Goal: Task Accomplishment & Management: Complete application form

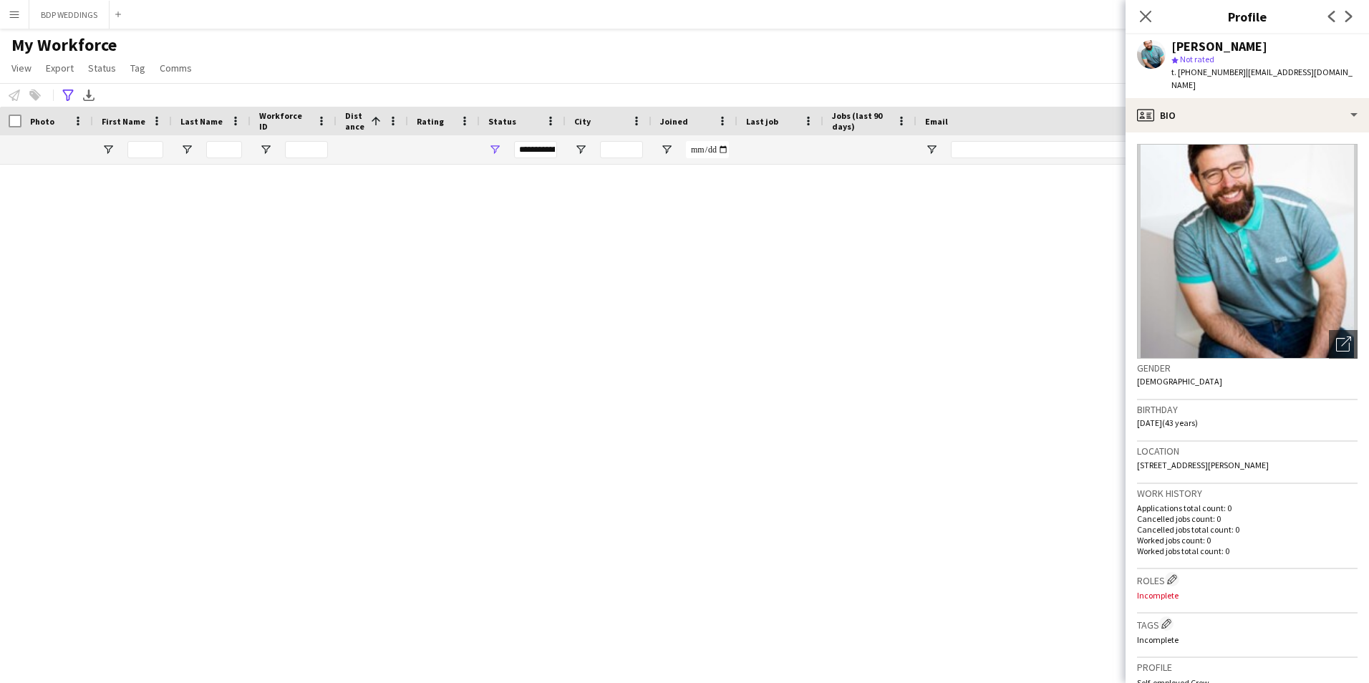
scroll to position [2005, 0]
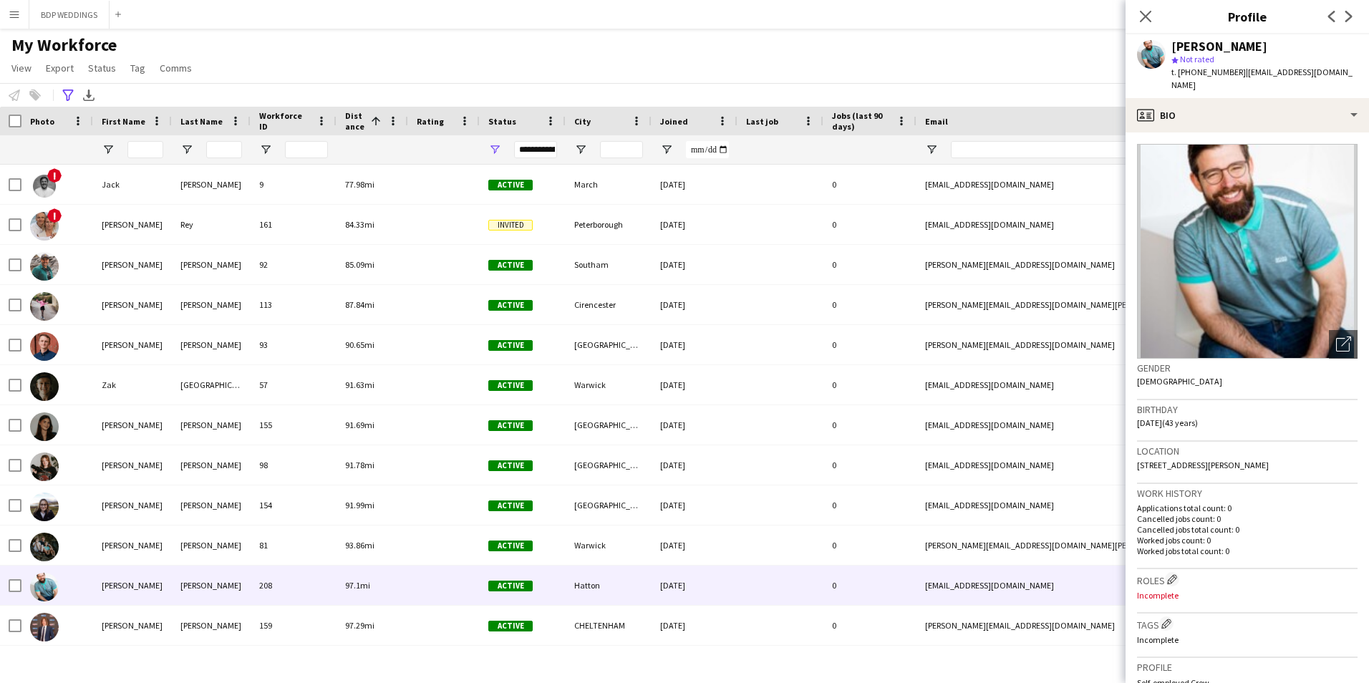
click at [9, 16] on app-icon "Menu" at bounding box center [14, 14] width 11 height 11
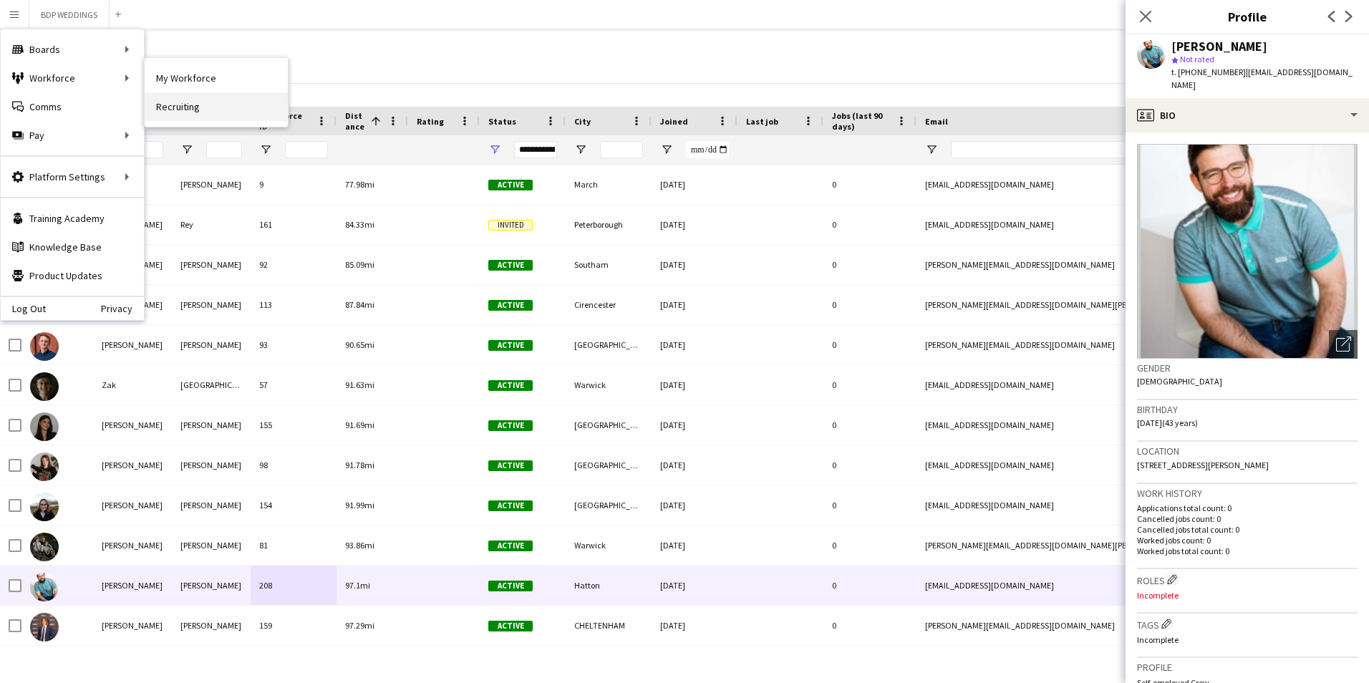
click at [177, 102] on link "Recruiting" at bounding box center [216, 106] width 143 height 29
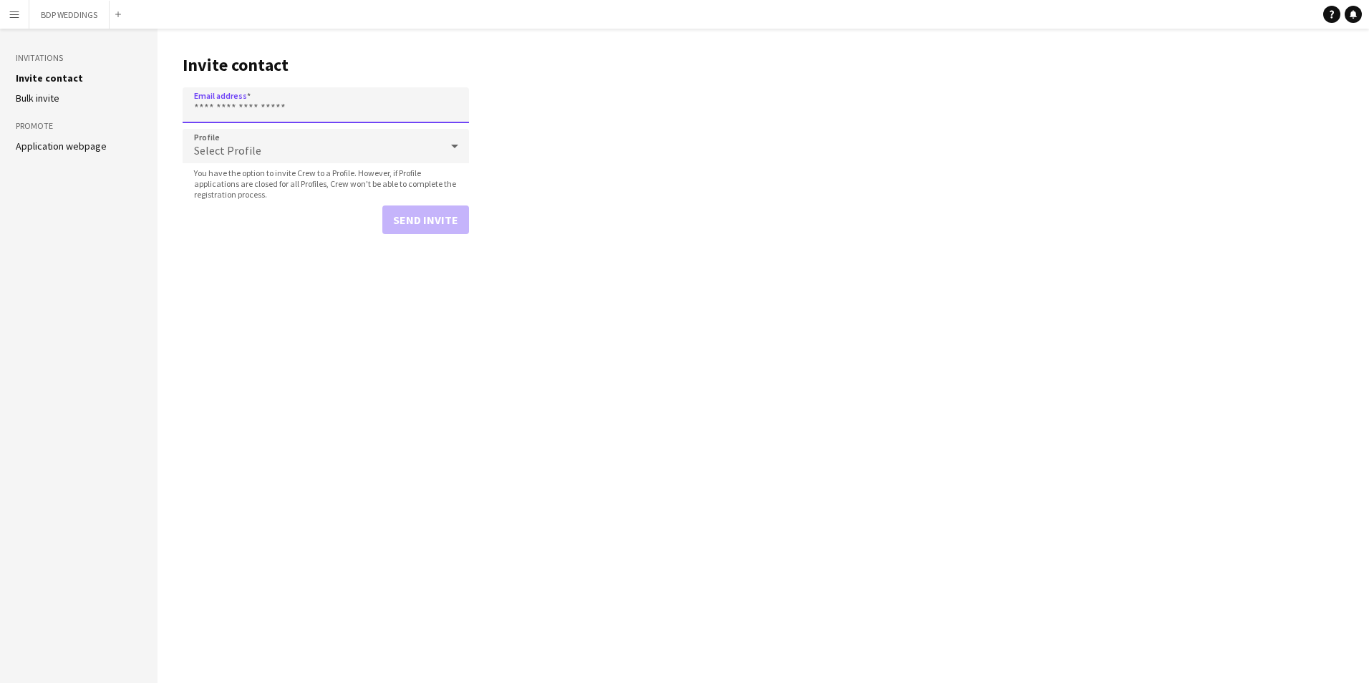
click at [253, 97] on input "Email address" at bounding box center [326, 105] width 286 height 36
paste input "**********"
type input "**********"
click at [208, 245] on main "**********" at bounding box center [763, 356] width 1211 height 654
click at [216, 148] on span "Select Profile" at bounding box center [227, 150] width 67 height 14
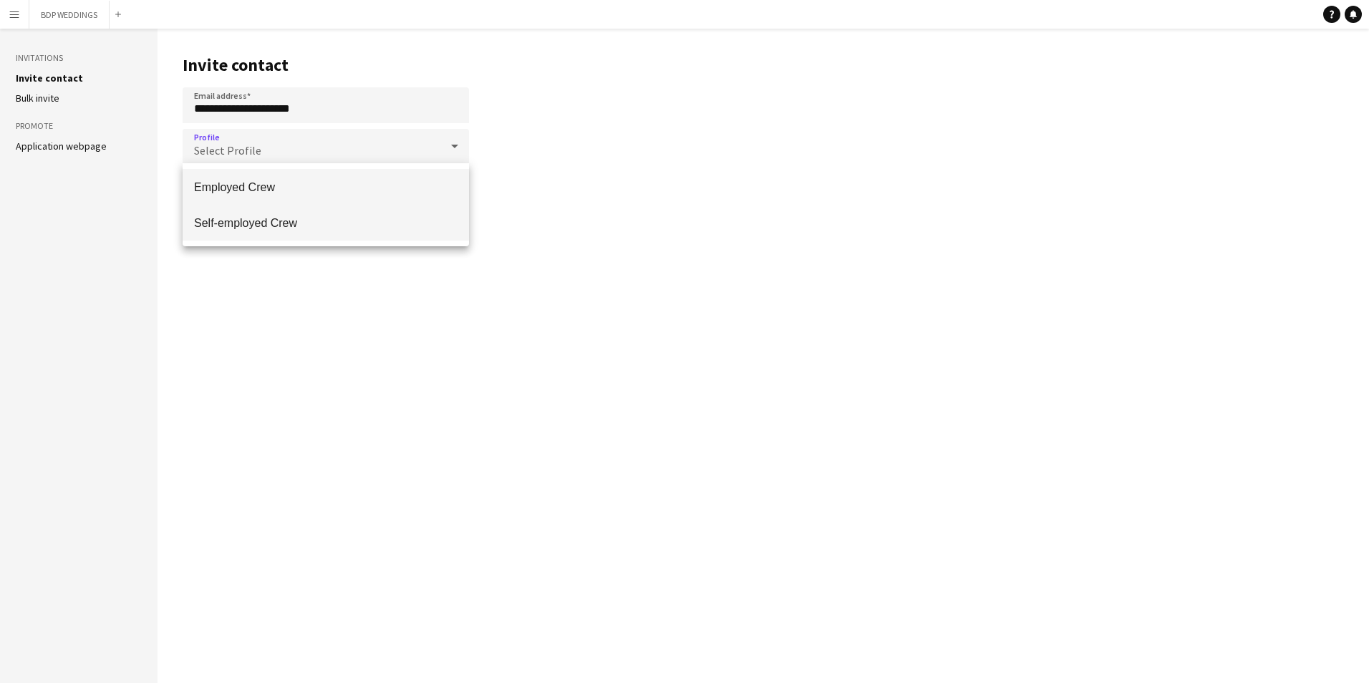
click at [223, 218] on span "Self-employed Crew" at bounding box center [325, 223] width 263 height 14
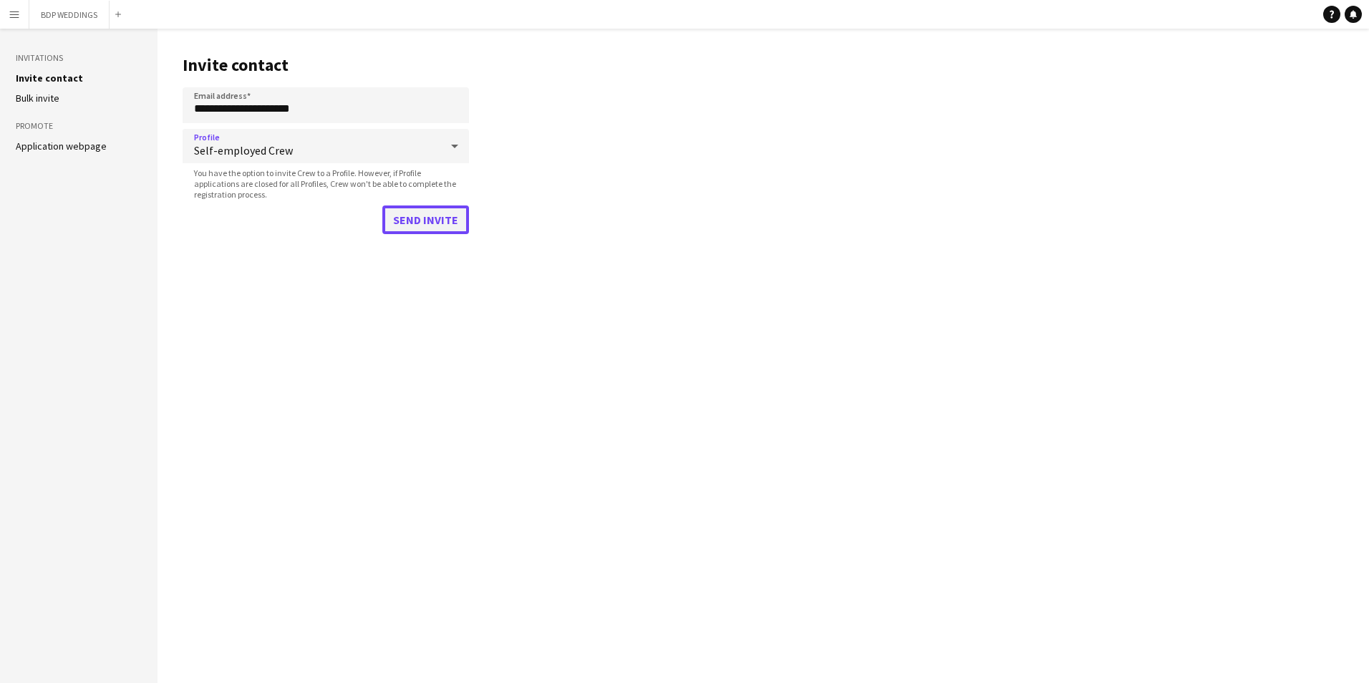
click at [423, 220] on button "Send invite" at bounding box center [425, 219] width 87 height 29
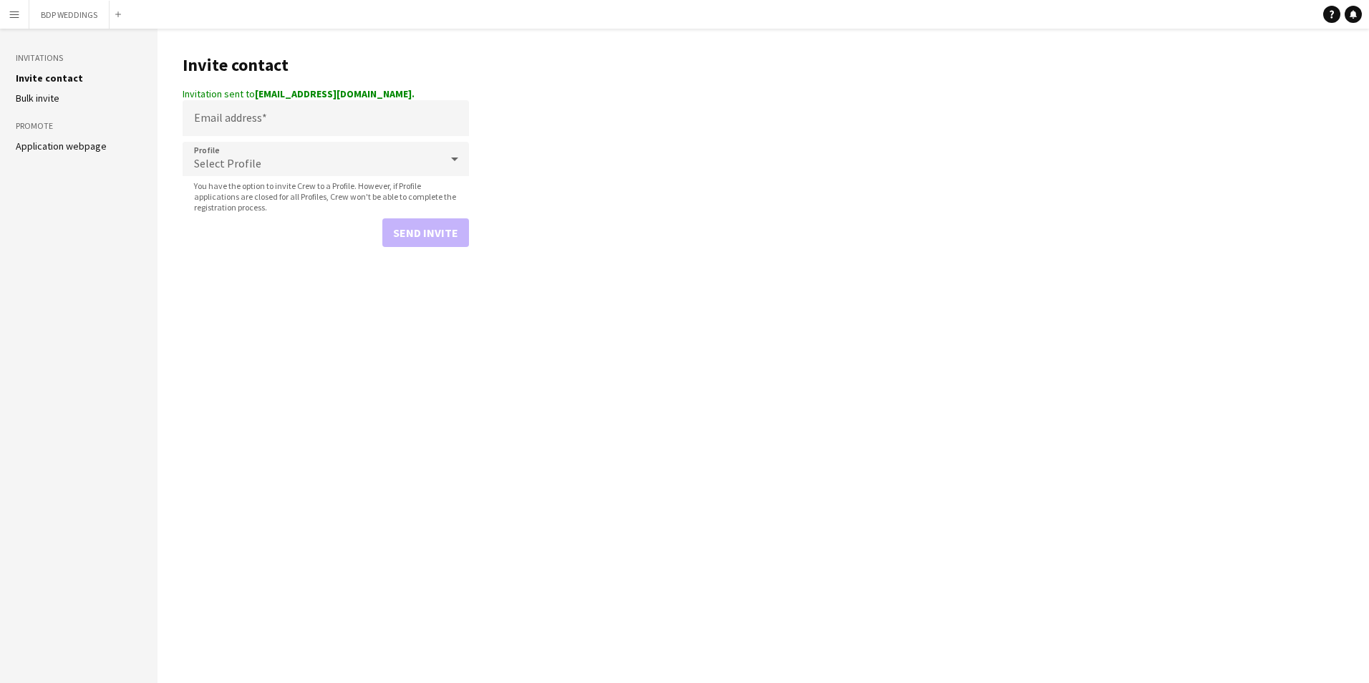
click at [17, 20] on button "Menu" at bounding box center [14, 14] width 29 height 29
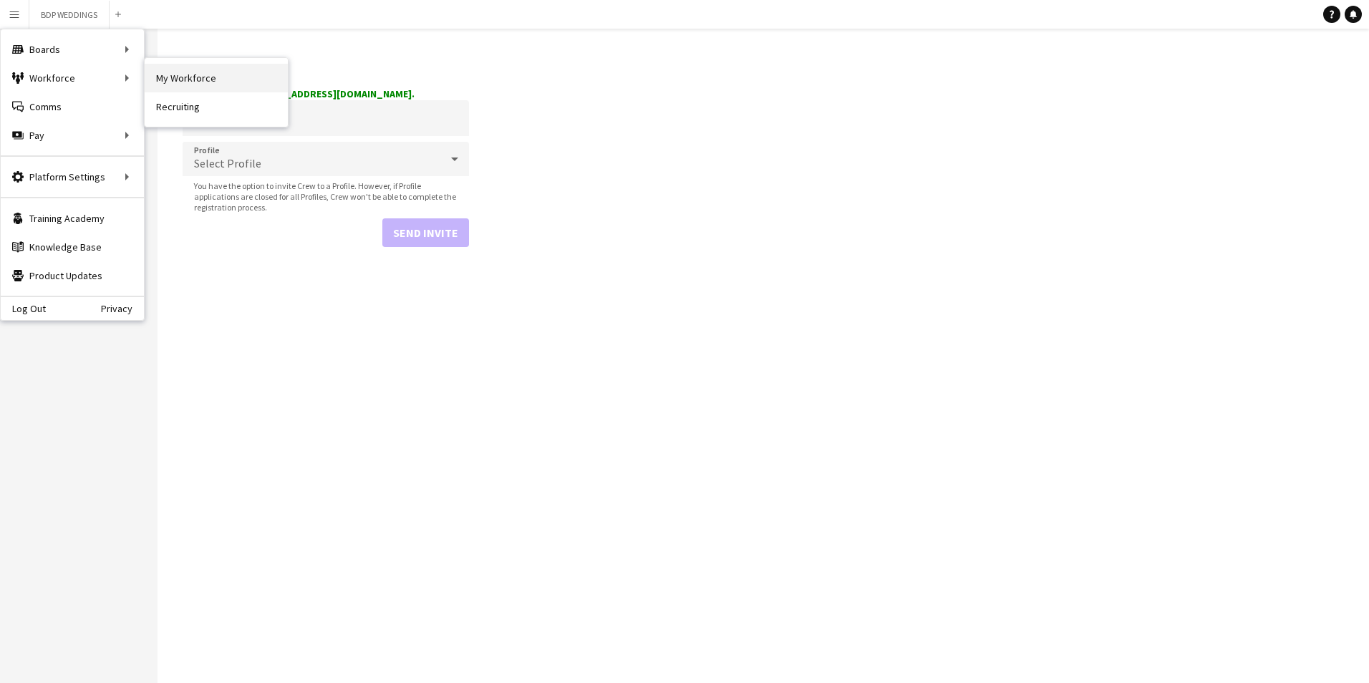
click at [182, 80] on link "My Workforce" at bounding box center [216, 78] width 143 height 29
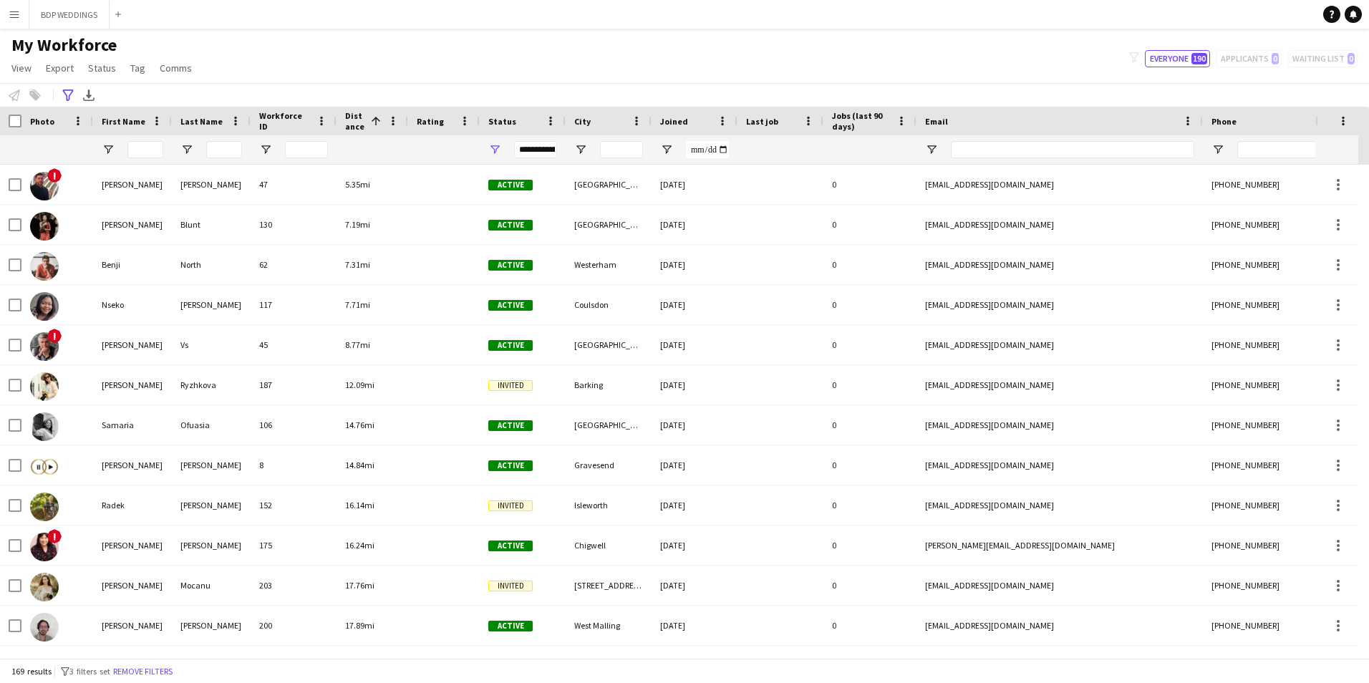
click at [677, 124] on span "Joined" at bounding box center [674, 121] width 28 height 11
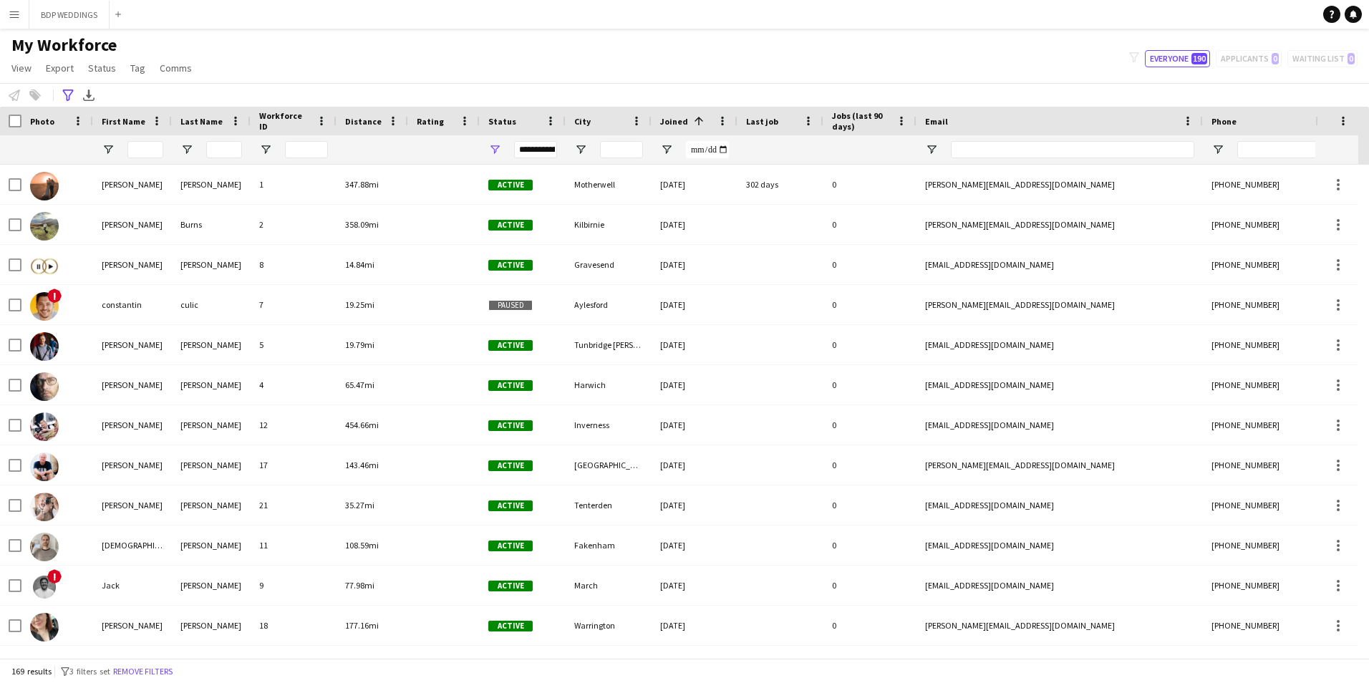
click at [677, 124] on span "Joined" at bounding box center [674, 121] width 28 height 11
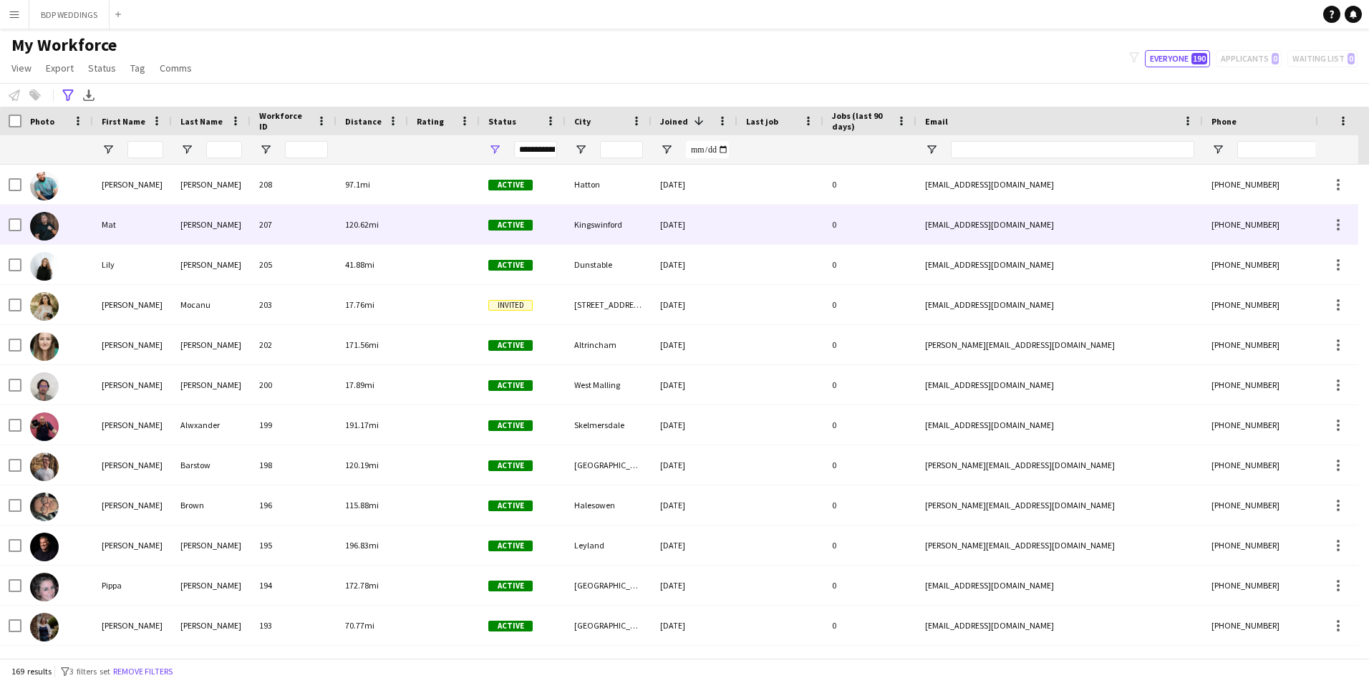
click at [812, 230] on div at bounding box center [780, 224] width 86 height 39
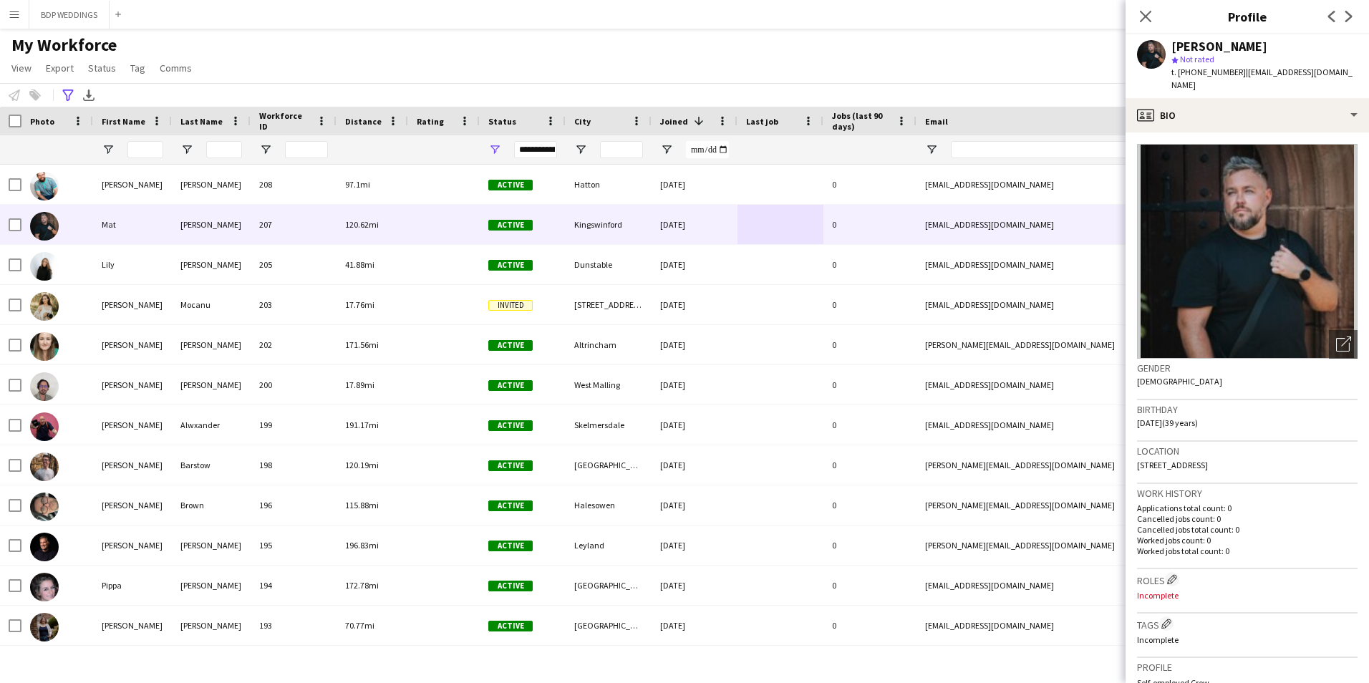
drag, startPoint x: 1239, startPoint y: 70, endPoint x: 1256, endPoint y: 82, distance: 20.5
click at [1256, 82] on div "t. [PHONE_NUMBER] | [EMAIL_ADDRESS][DOMAIN_NAME]" at bounding box center [1264, 79] width 186 height 26
copy span "[EMAIL_ADDRESS][DOMAIN_NAME]"
